Goal: Transaction & Acquisition: Purchase product/service

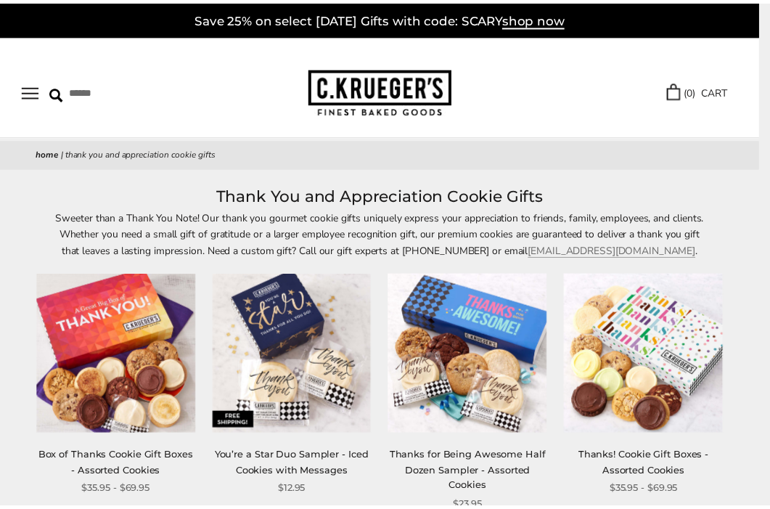
scroll to position [144, 0]
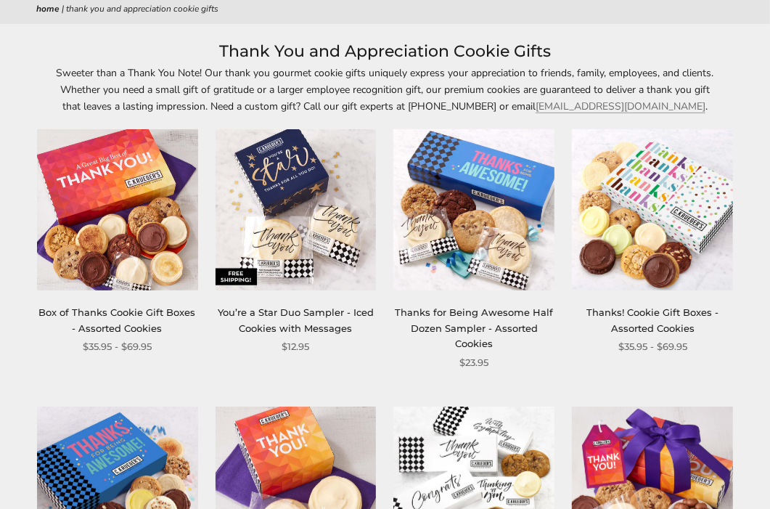
click at [277, 244] on img at bounding box center [296, 209] width 161 height 161
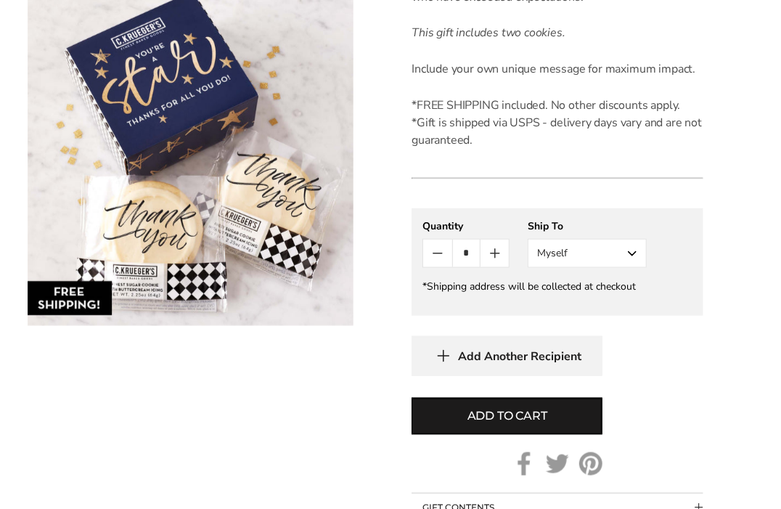
scroll to position [580, 0]
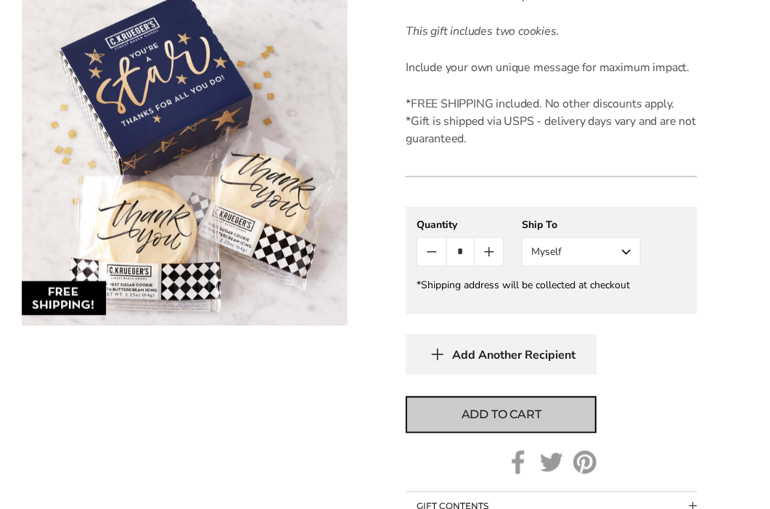
click at [523, 416] on span "Add to cart" at bounding box center [502, 414] width 80 height 17
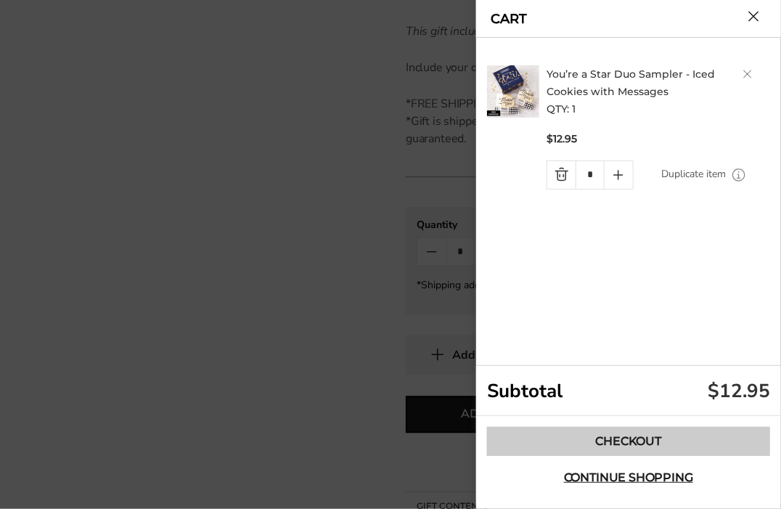
click at [632, 433] on link "Checkout" at bounding box center [628, 441] width 283 height 29
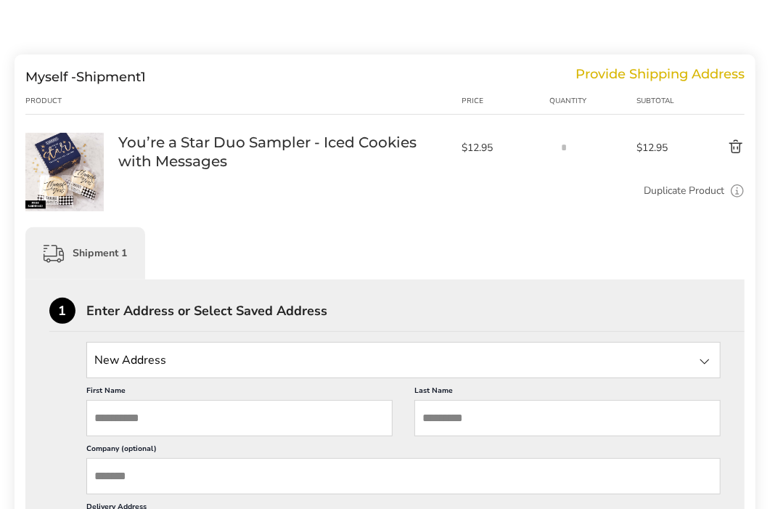
scroll to position [218, 0]
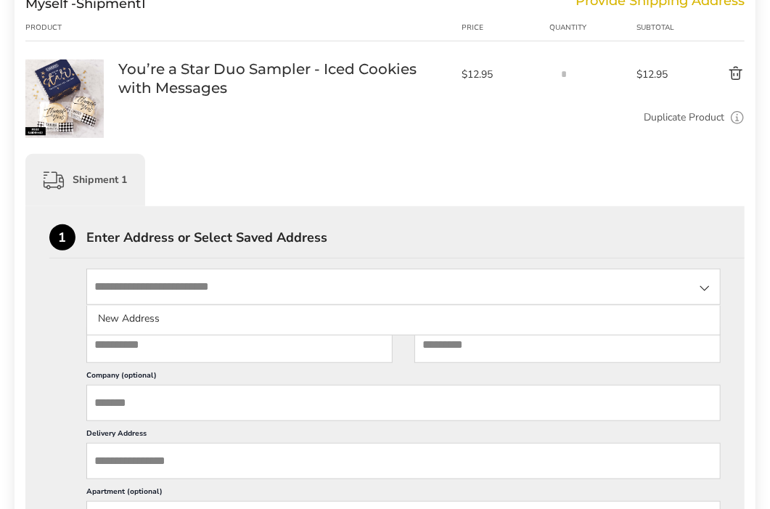
click at [202, 287] on input "State" at bounding box center [403, 287] width 634 height 36
